Goal: Entertainment & Leisure: Consume media (video, audio)

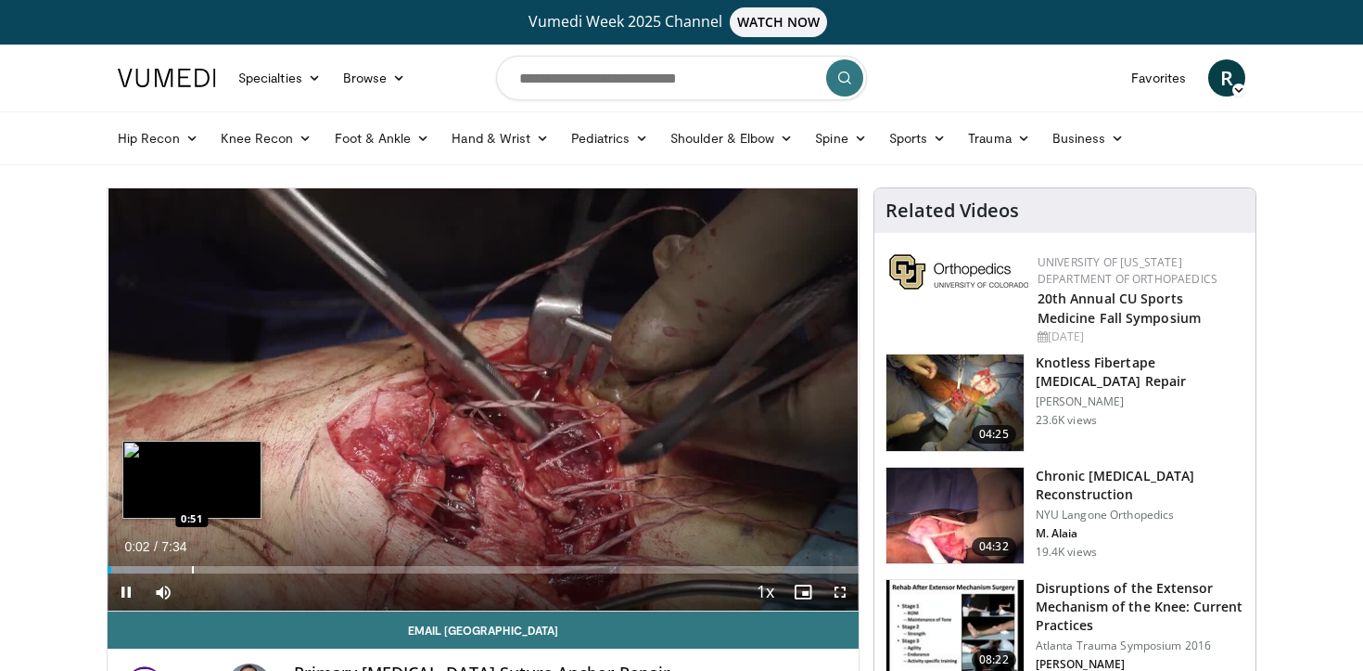
click at [192, 570] on div "Progress Bar" at bounding box center [193, 569] width 2 height 7
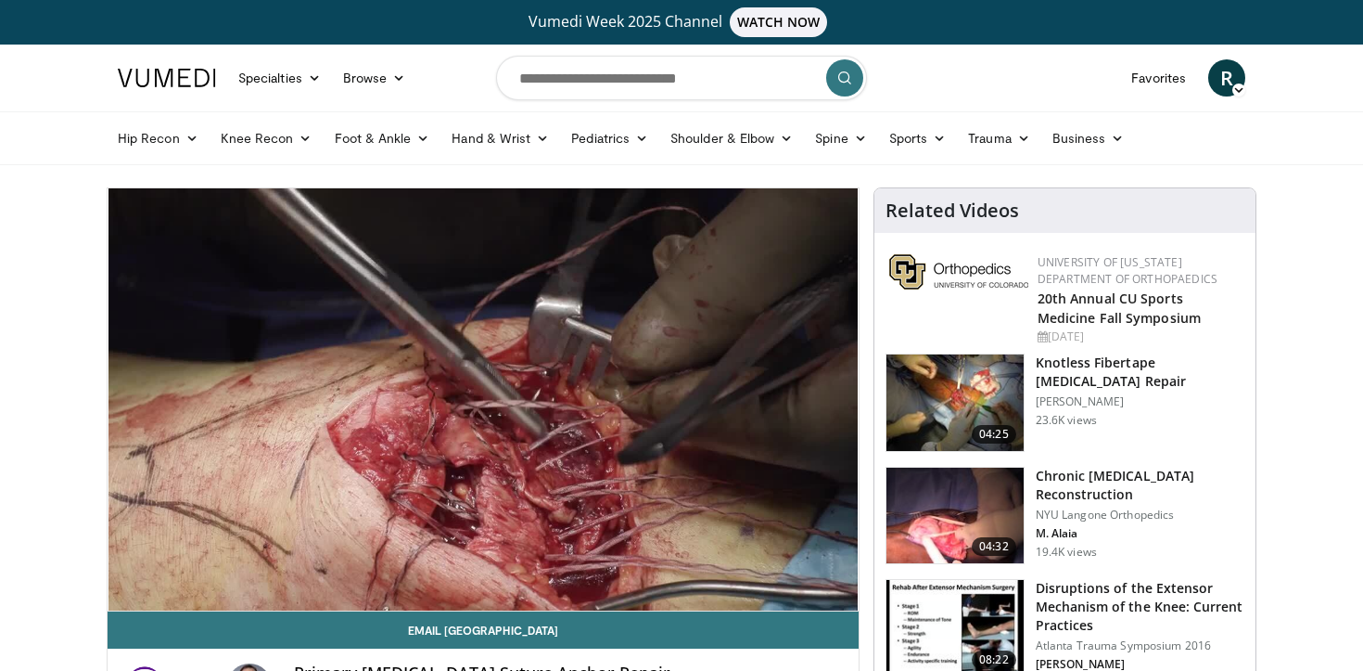
click at [318, 570] on div "10 seconds Tap to unmute" at bounding box center [483, 399] width 751 height 422
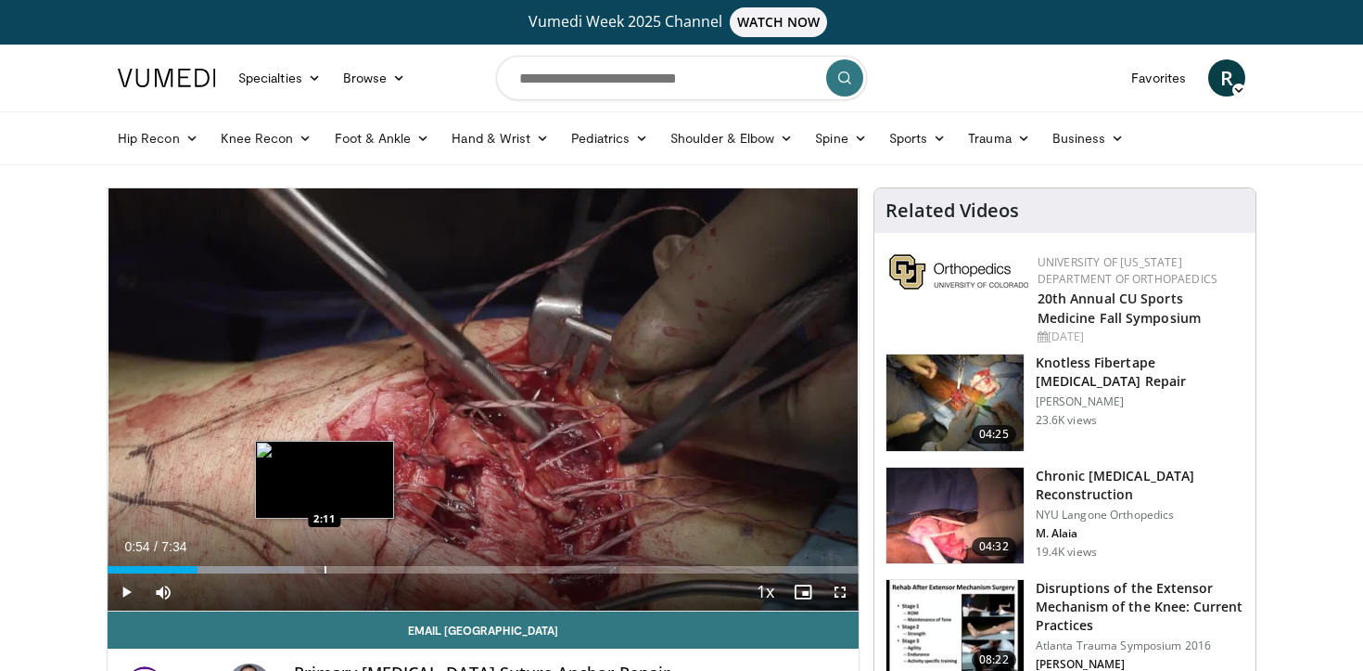
click at [325, 569] on div "Progress Bar" at bounding box center [326, 569] width 2 height 7
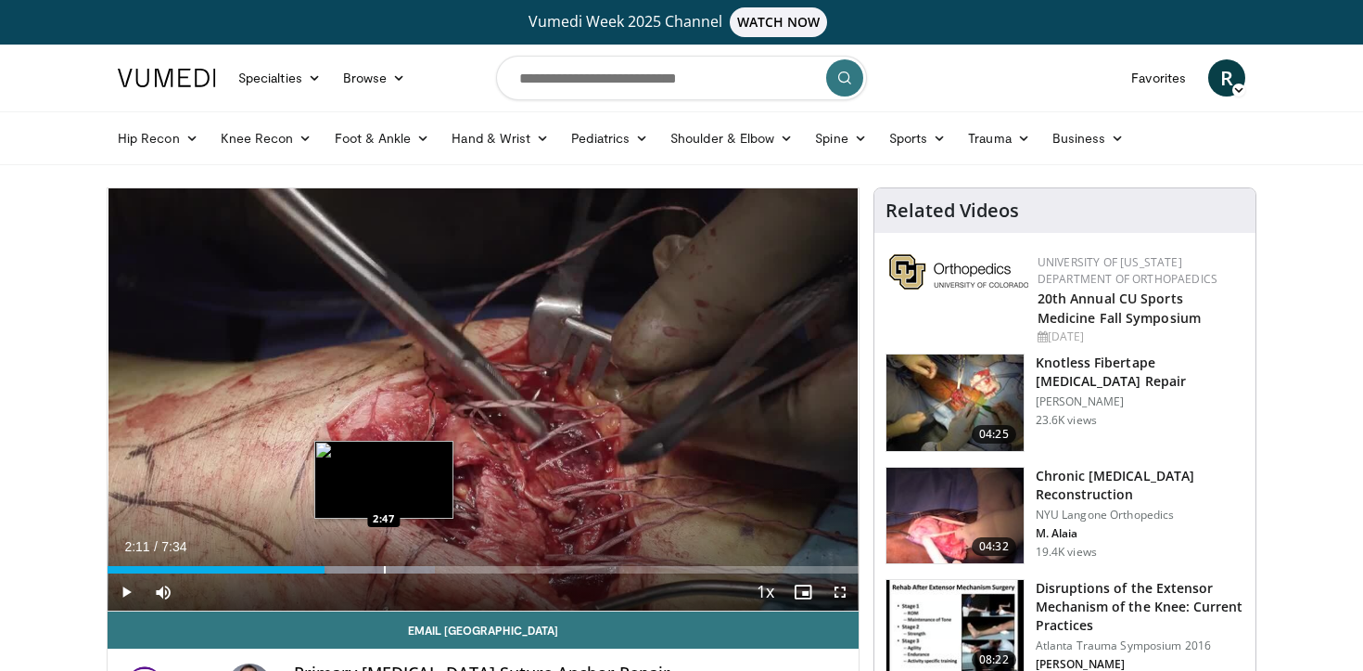
click at [384, 569] on div "Progress Bar" at bounding box center [385, 569] width 2 height 7
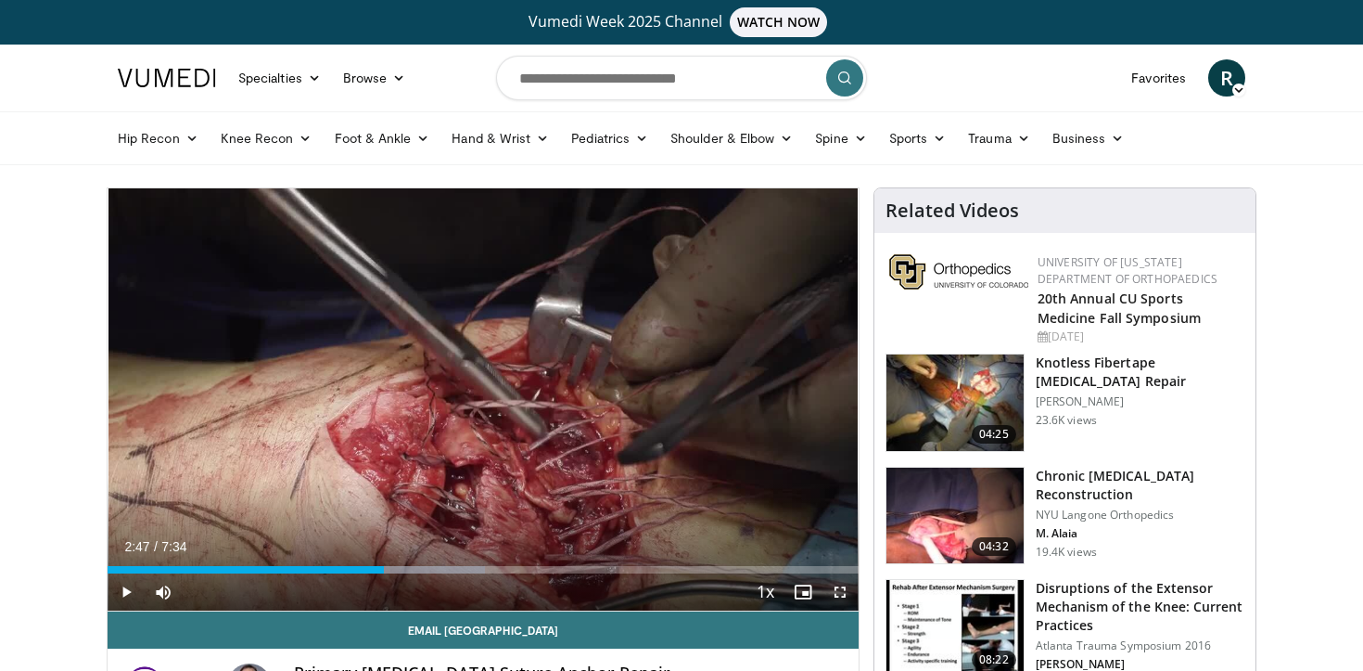
click at [841, 593] on span "Video Player" at bounding box center [840, 591] width 37 height 37
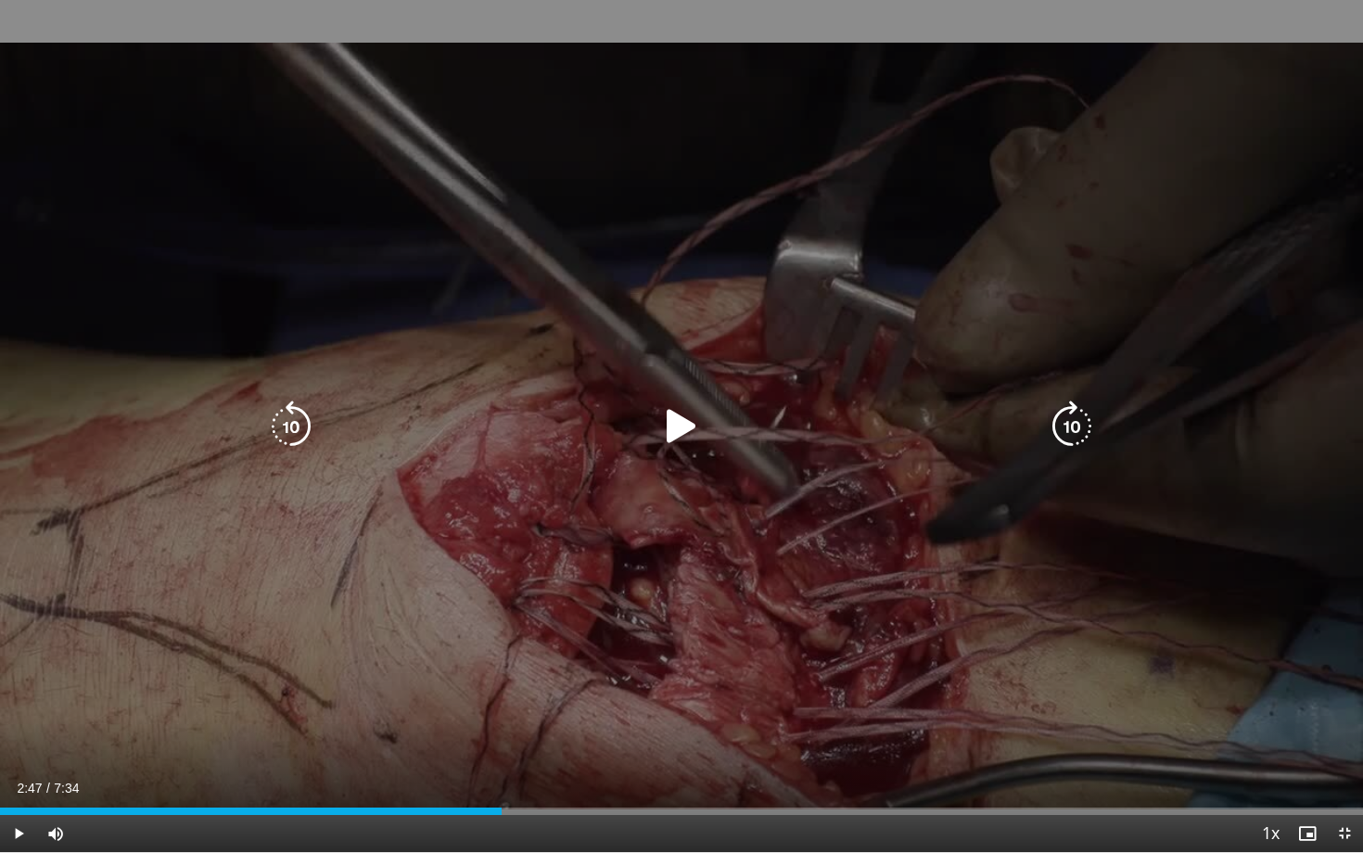
click at [1267, 522] on div "10 seconds Tap to unmute" at bounding box center [681, 426] width 1363 height 852
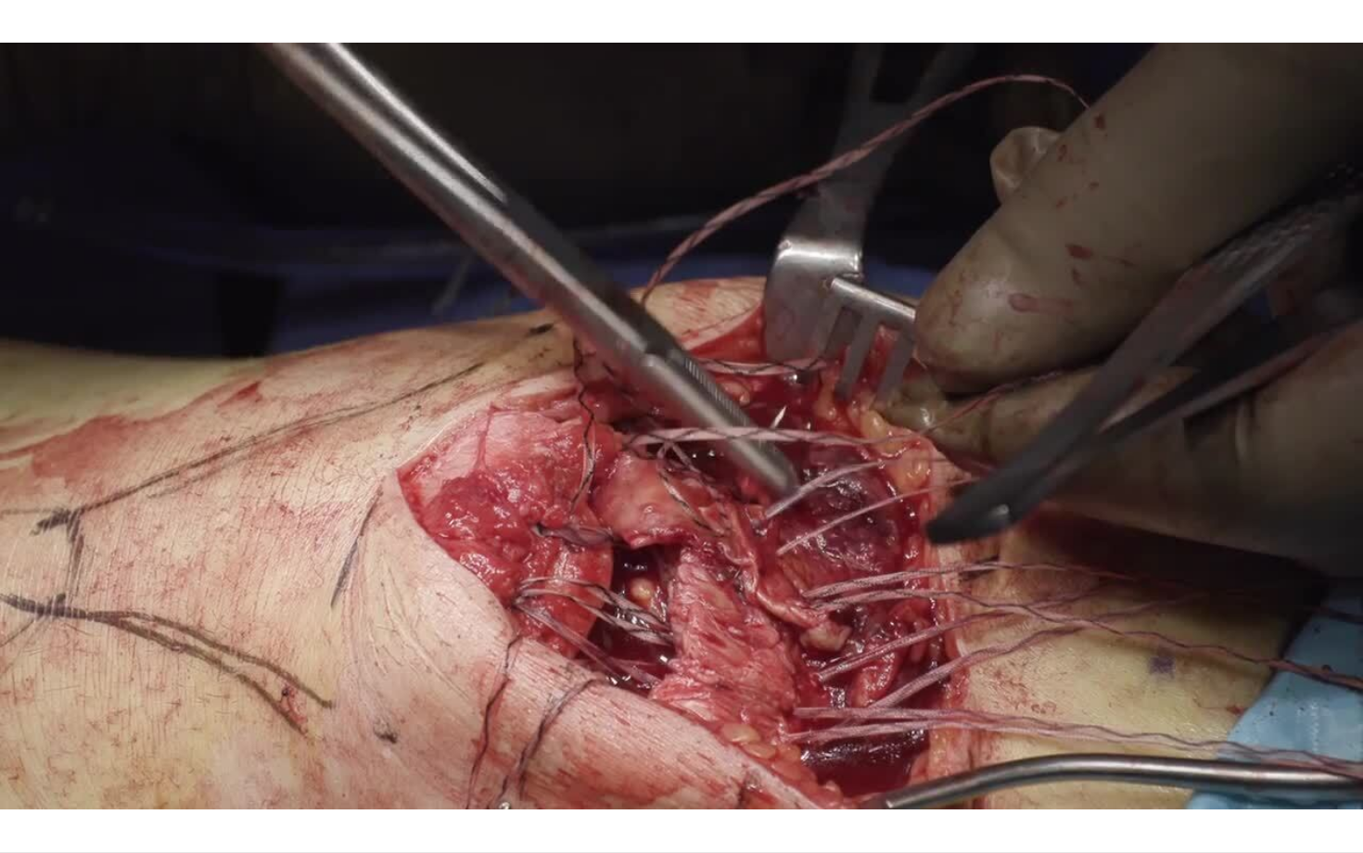
click at [1267, 522] on div "10 seconds Tap to unmute" at bounding box center [681, 426] width 1363 height 852
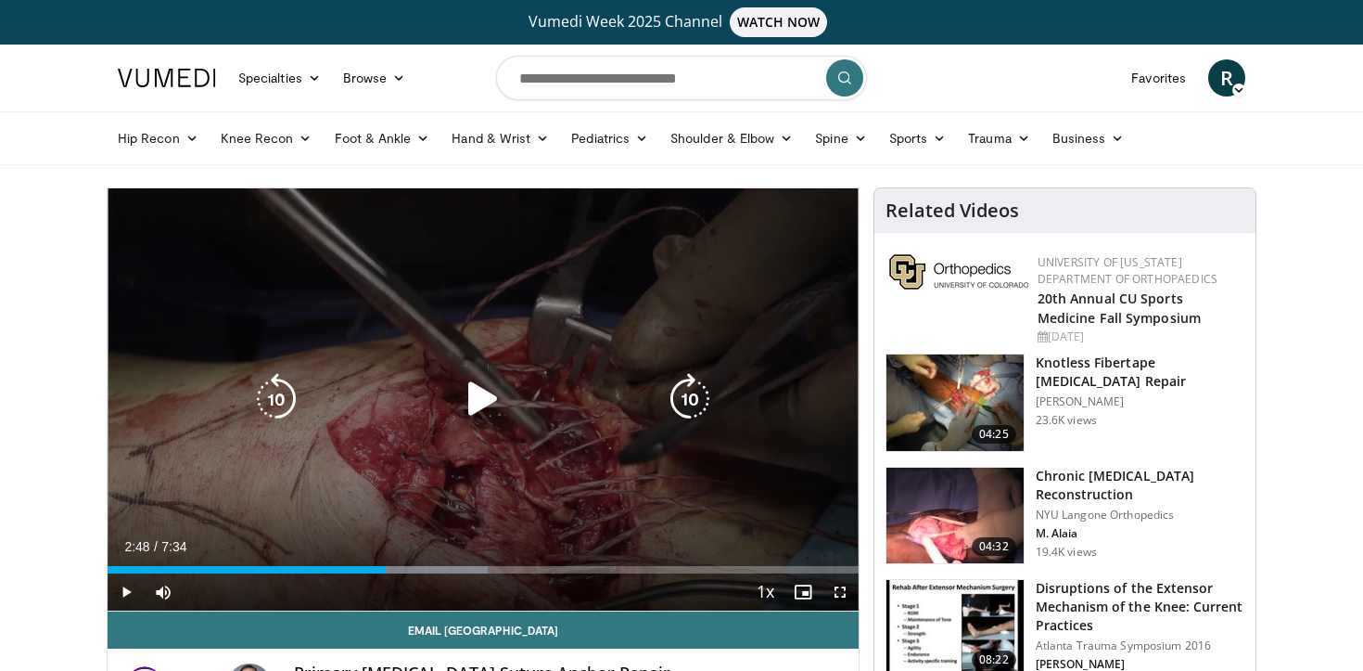
click at [771, 303] on div "10 seconds Tap to unmute" at bounding box center [483, 399] width 751 height 422
click at [271, 398] on icon "Video Player" at bounding box center [276, 399] width 52 height 52
click at [479, 394] on icon "Video Player" at bounding box center [483, 399] width 52 height 52
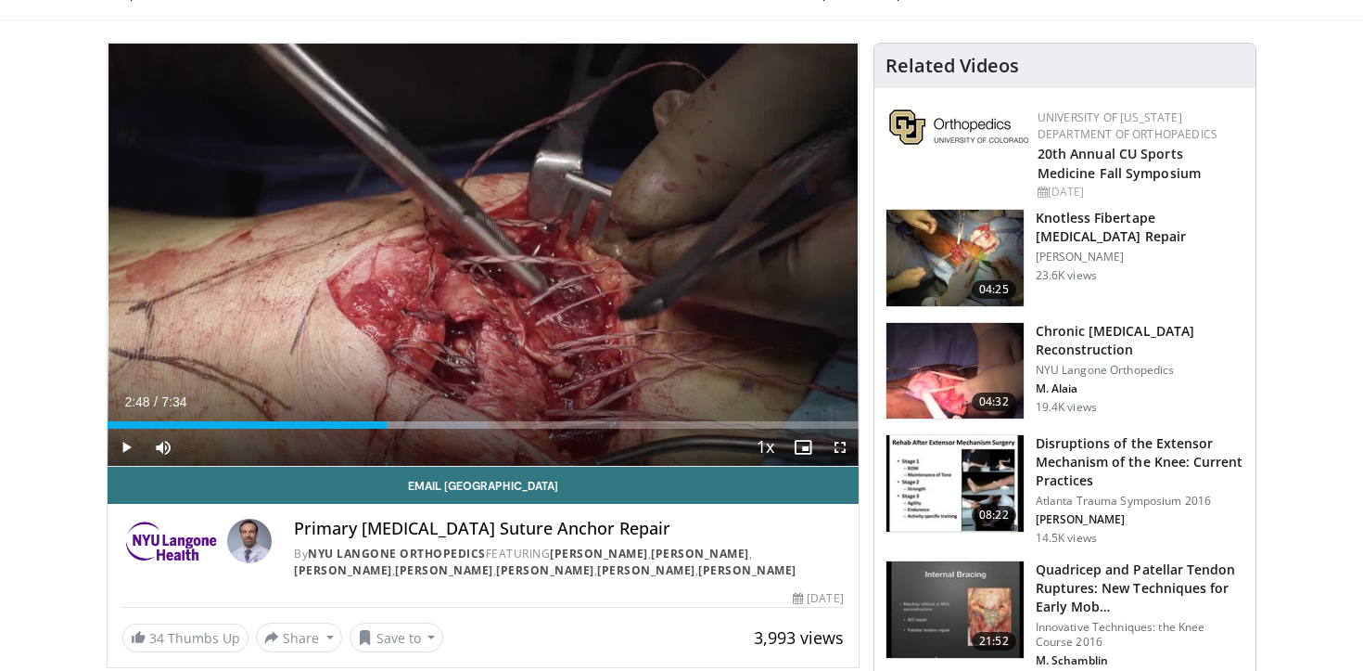
scroll to position [142, 0]
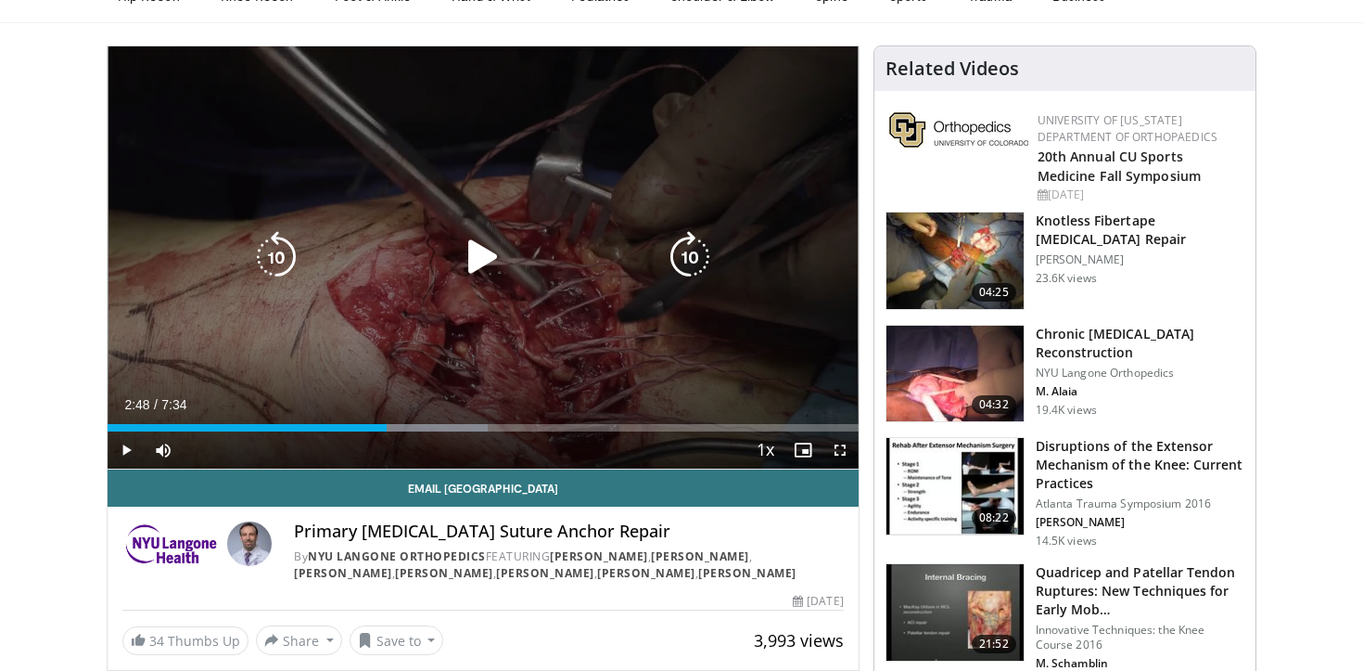
click at [492, 258] on icon "Video Player" at bounding box center [483, 257] width 52 height 52
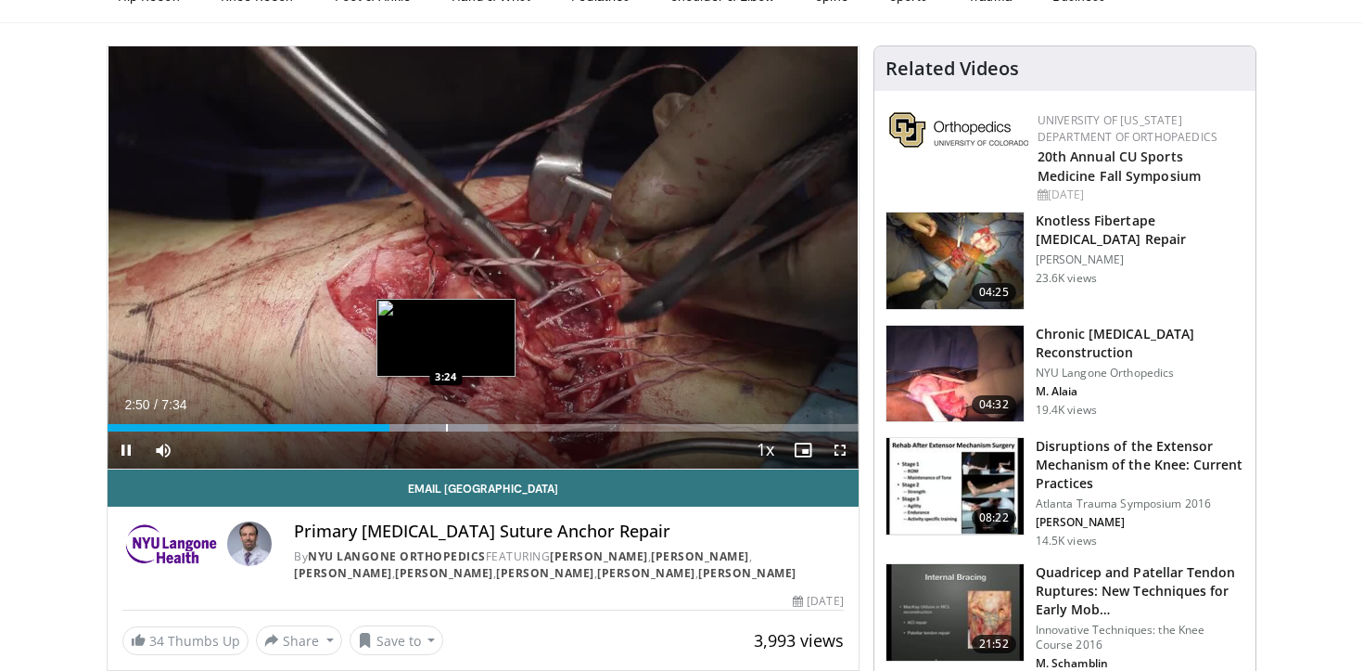
click at [446, 427] on div "Progress Bar" at bounding box center [447, 427] width 2 height 7
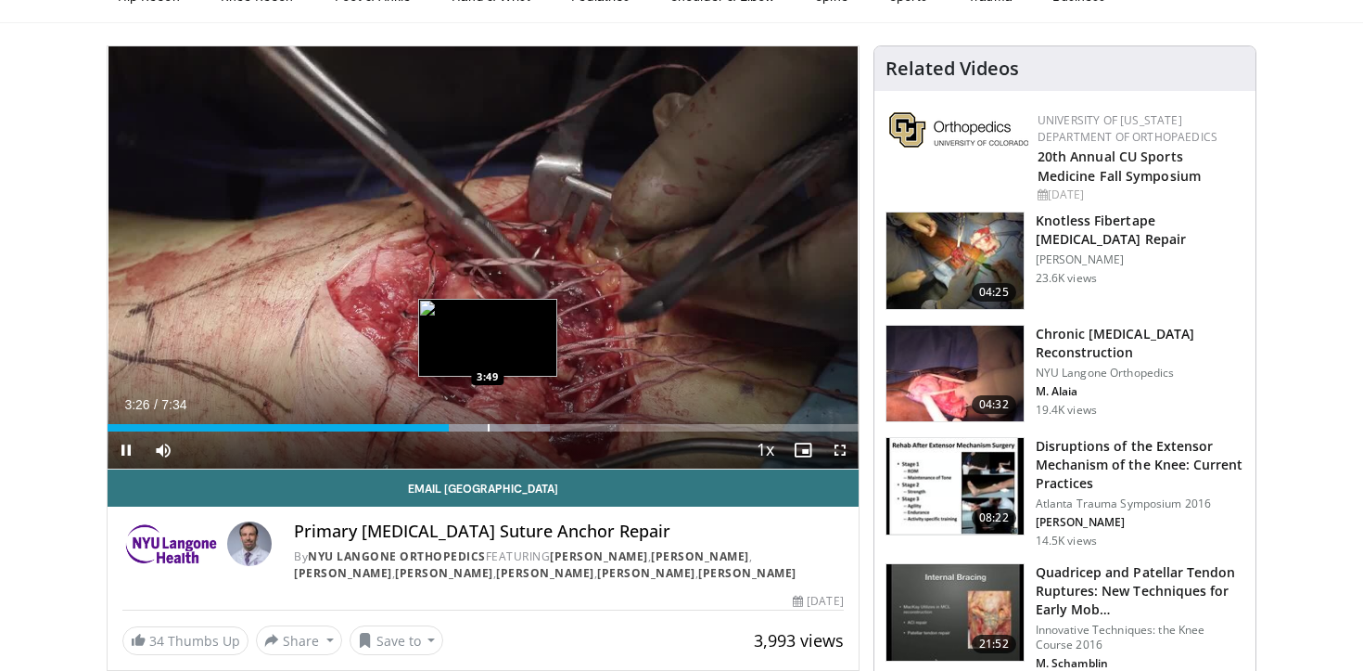
click at [488, 429] on div "Progress Bar" at bounding box center [489, 427] width 2 height 7
click at [515, 428] on div "Progress Bar" at bounding box center [516, 427] width 2 height 7
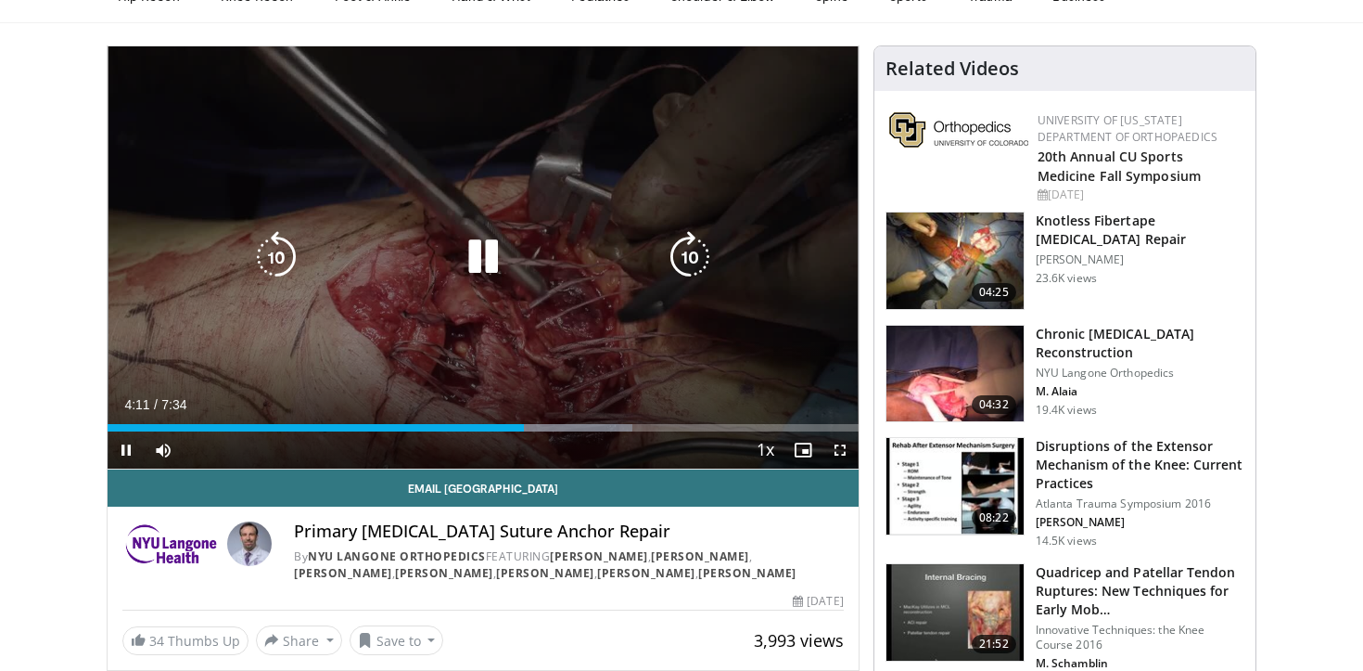
click at [264, 260] on icon "Video Player" at bounding box center [276, 257] width 52 height 52
click at [267, 249] on icon "Video Player" at bounding box center [276, 257] width 52 height 52
click at [700, 266] on icon "Video Player" at bounding box center [690, 257] width 52 height 52
